Goal: Task Accomplishment & Management: Use online tool/utility

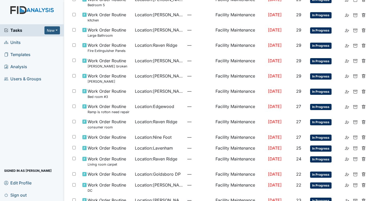
scroll to position [234, 0]
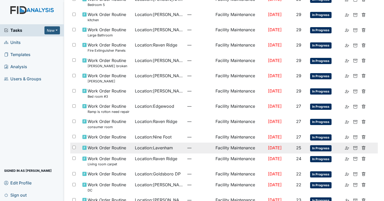
click at [185, 146] on td "—" at bounding box center [199, 148] width 28 height 11
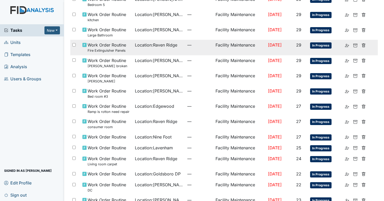
scroll to position [0, 0]
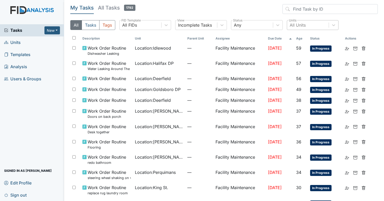
click at [306, 26] on div "All Units" at bounding box center [308, 24] width 42 height 9
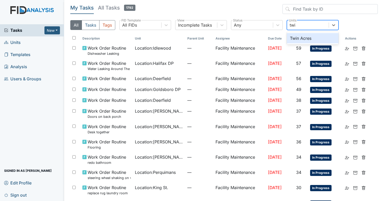
type input "twin"
click at [302, 39] on div "Twin Acres" at bounding box center [313, 38] width 52 height 10
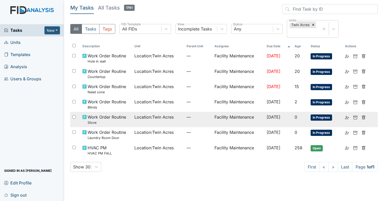
click at [235, 114] on td "Facility Maintenance" at bounding box center [238, 119] width 52 height 15
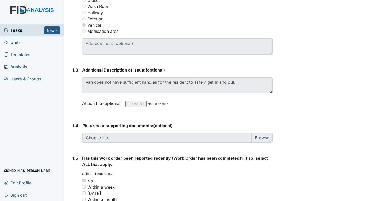
scroll to position [290, 0]
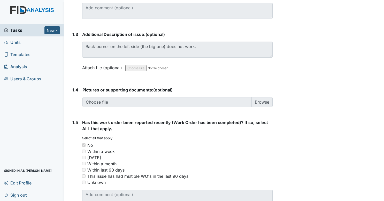
scroll to position [339, 0]
